Goal: Navigation & Orientation: Find specific page/section

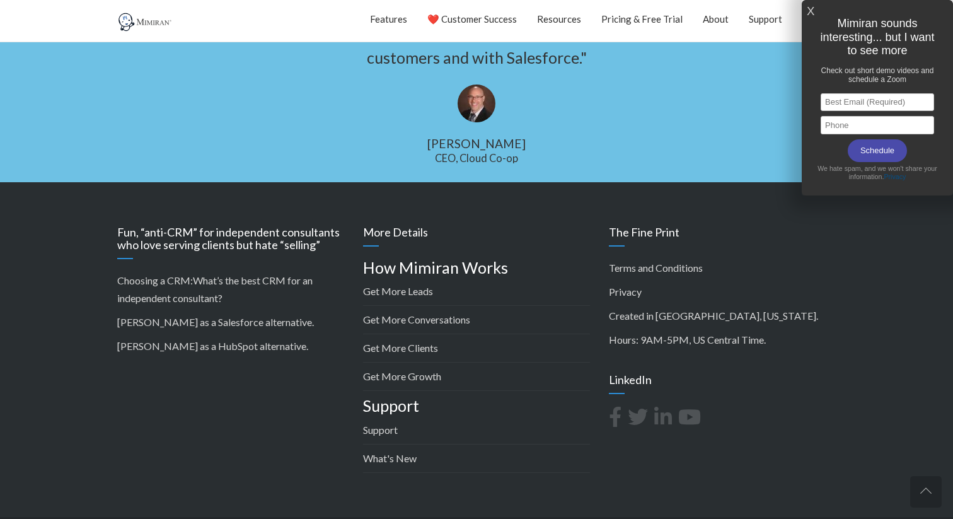
scroll to position [3764, 0]
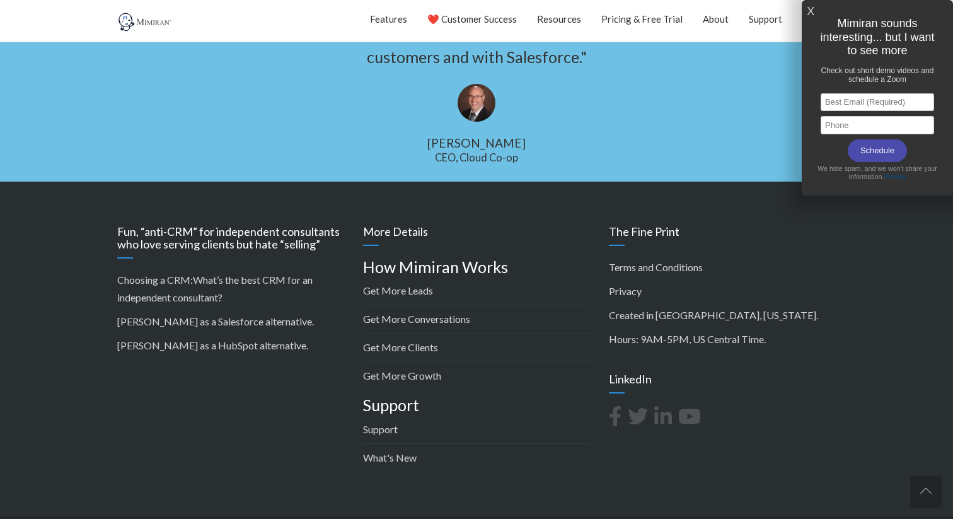
click at [519, 396] on h4 "Support" at bounding box center [476, 405] width 227 height 18
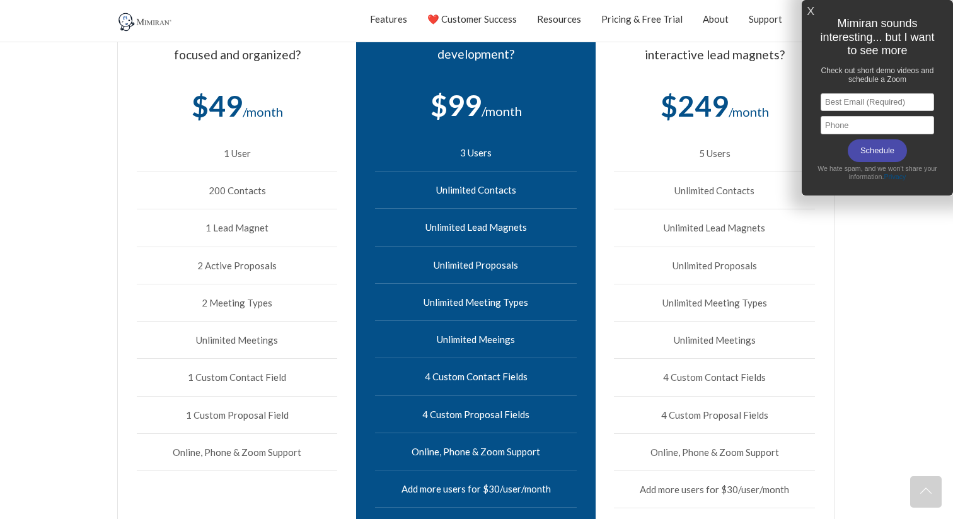
scroll to position [426, 0]
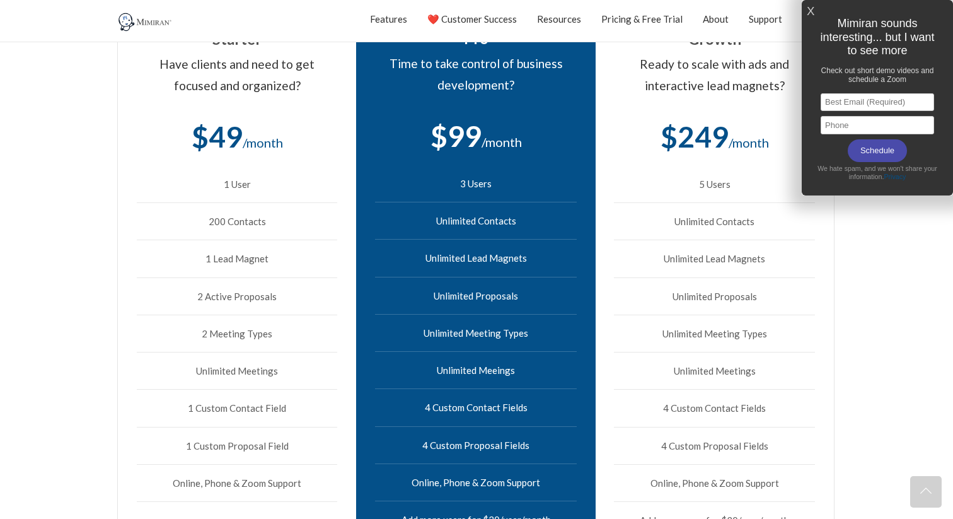
click at [810, 16] on link "X" at bounding box center [810, 11] width 8 height 21
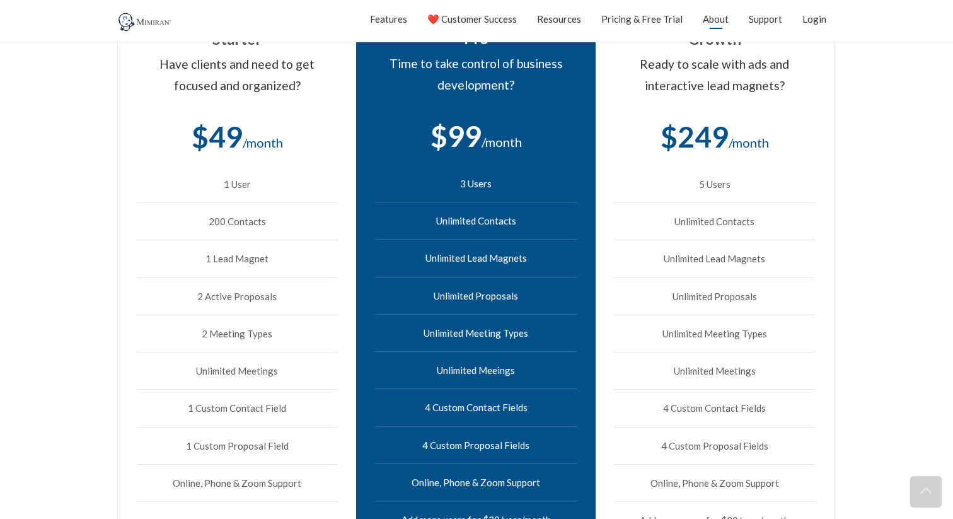
click at [716, 15] on link "About" at bounding box center [716, 19] width 26 height 32
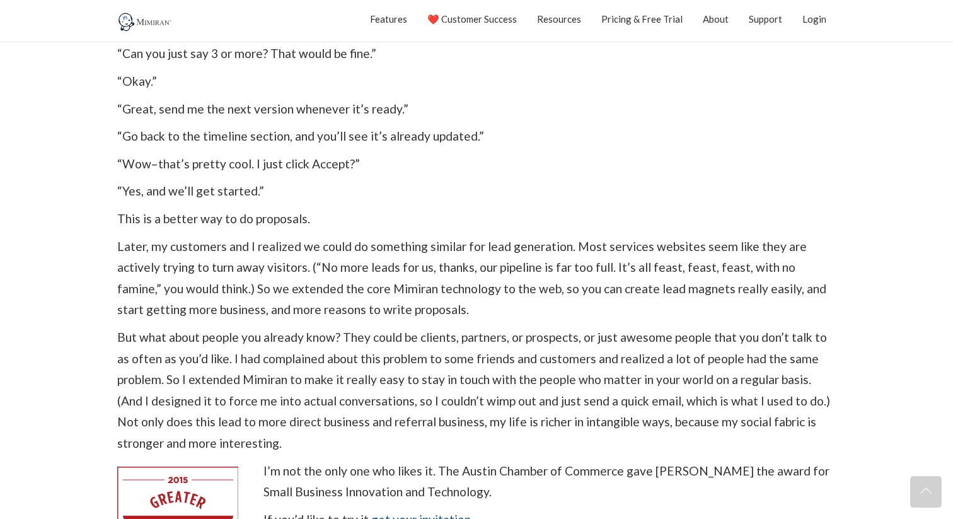
scroll to position [941, 0]
